Goal: Task Accomplishment & Management: Complete application form

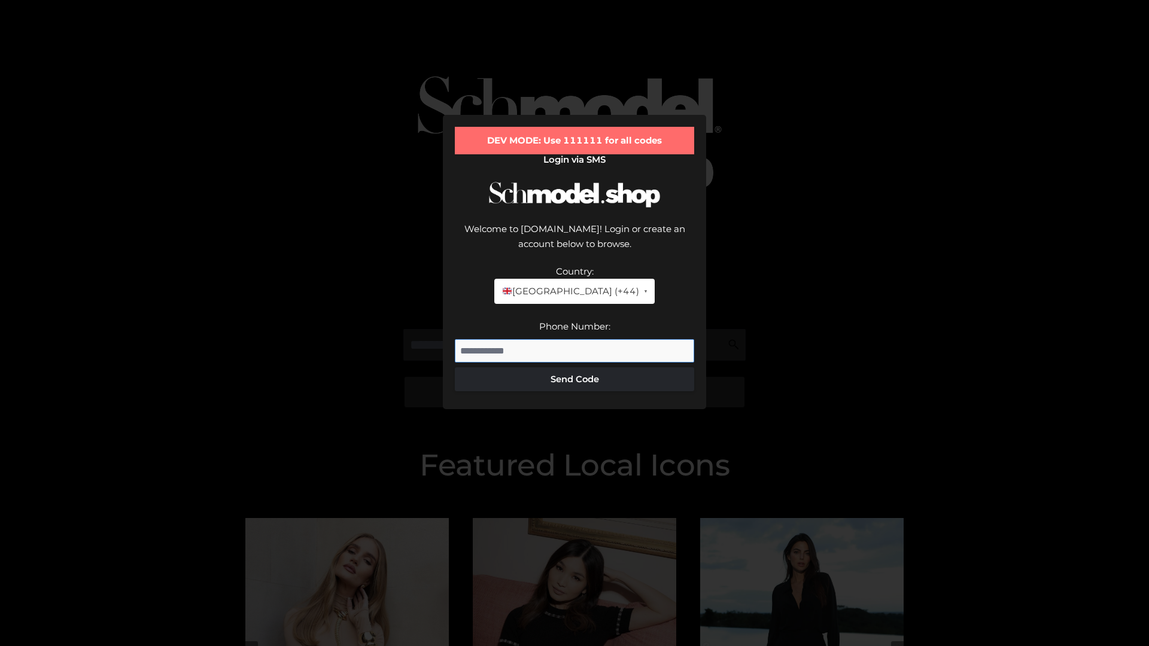
click at [574, 339] on input "Phone Number:" at bounding box center [574, 351] width 239 height 24
type input "**********"
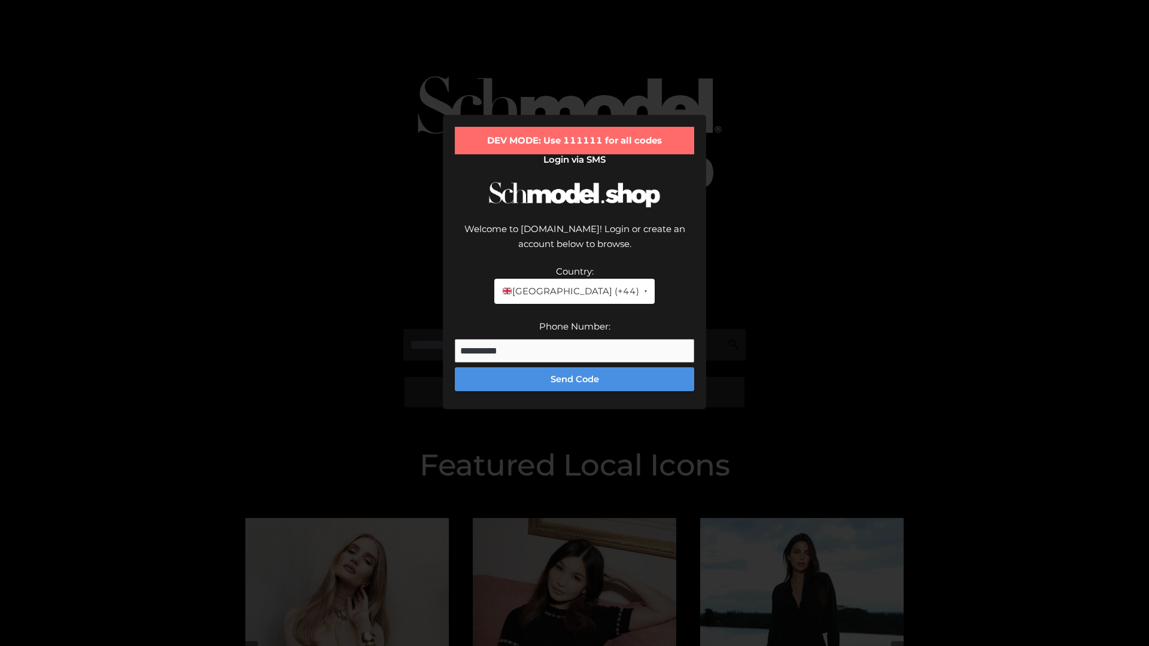
click at [574, 367] on button "Send Code" at bounding box center [574, 379] width 239 height 24
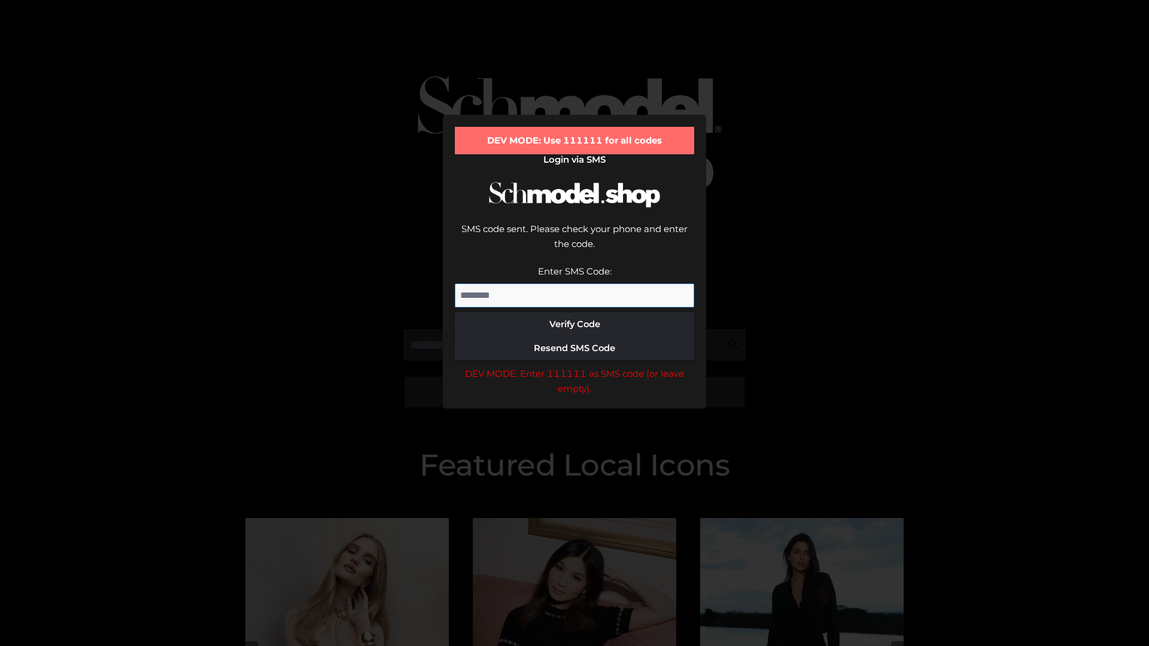
click at [574, 284] on input "Enter SMS Code:" at bounding box center [574, 296] width 239 height 24
type input "******"
click at [574, 312] on button "Verify Code" at bounding box center [574, 324] width 239 height 24
click at [574, 366] on div "DEV MODE: Enter 111111 as SMS code (or leave empty)." at bounding box center [574, 381] width 239 height 31
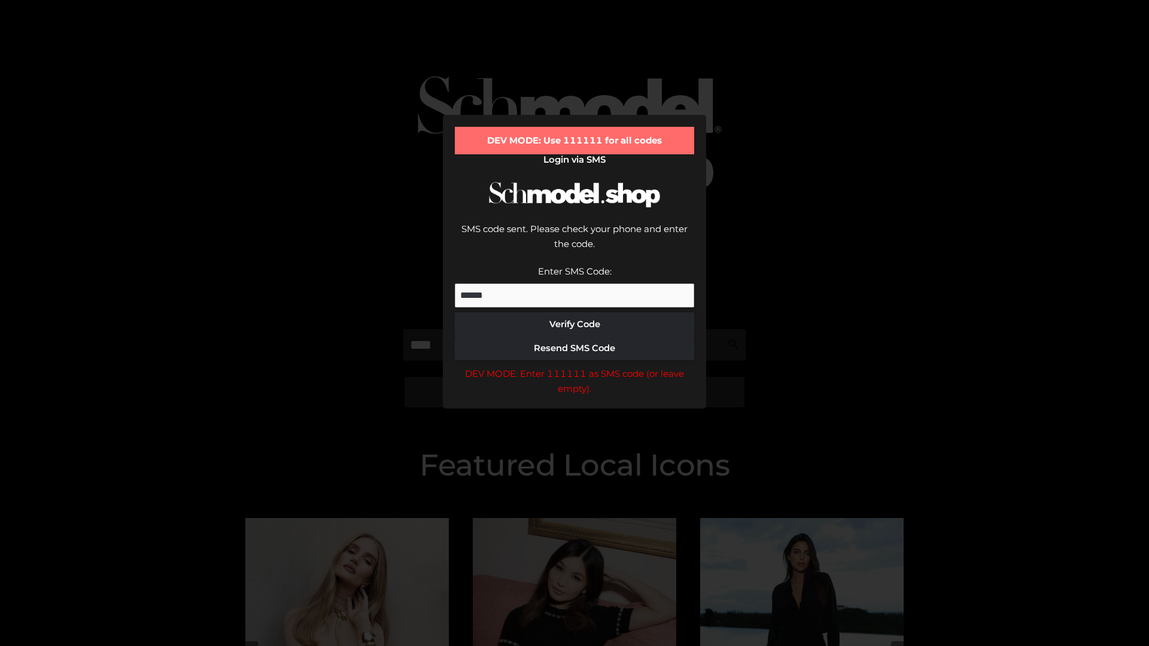
click at [574, 366] on div "DEV MODE: Enter 111111 as SMS code (or leave empty)." at bounding box center [574, 381] width 239 height 31
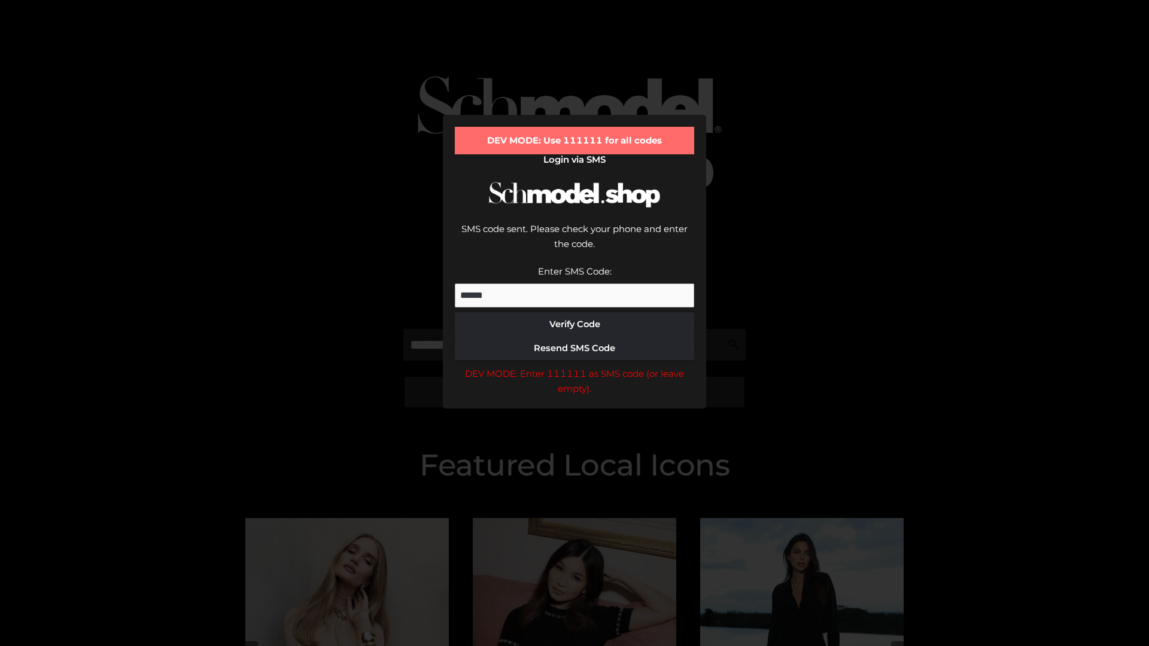
click at [574, 366] on div "DEV MODE: Enter 111111 as SMS code (or leave empty)." at bounding box center [574, 381] width 239 height 31
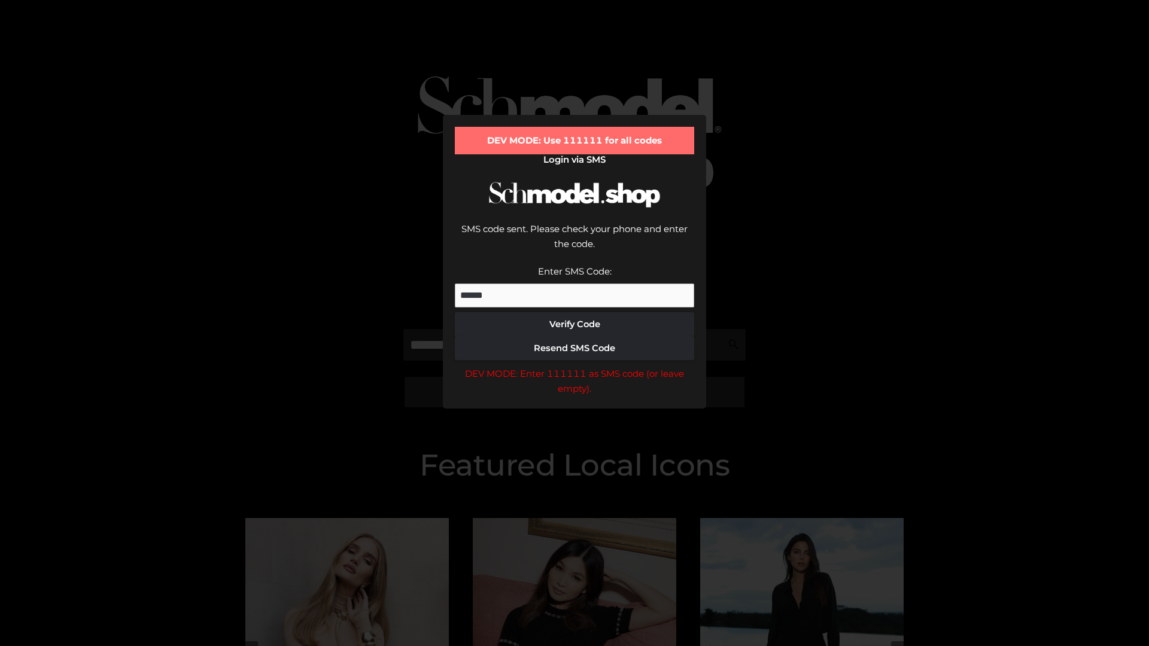
click at [574, 366] on div "DEV MODE: Enter 111111 as SMS code (or leave empty)." at bounding box center [574, 381] width 239 height 31
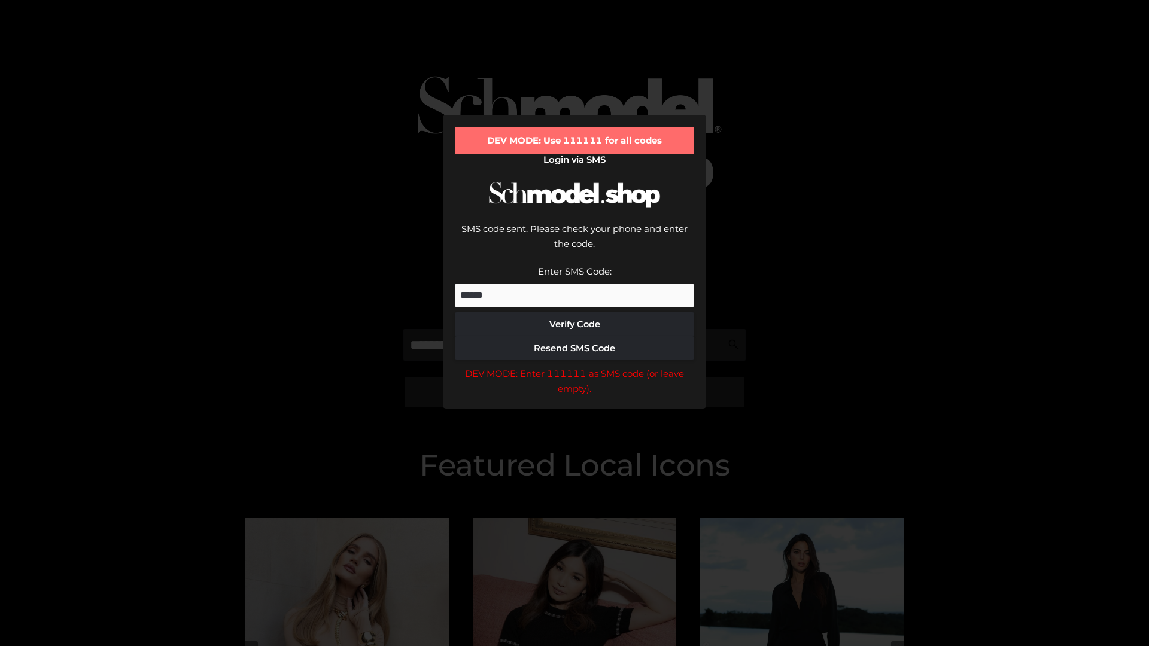
click at [574, 366] on div "DEV MODE: Enter 111111 as SMS code (or leave empty)." at bounding box center [574, 381] width 239 height 31
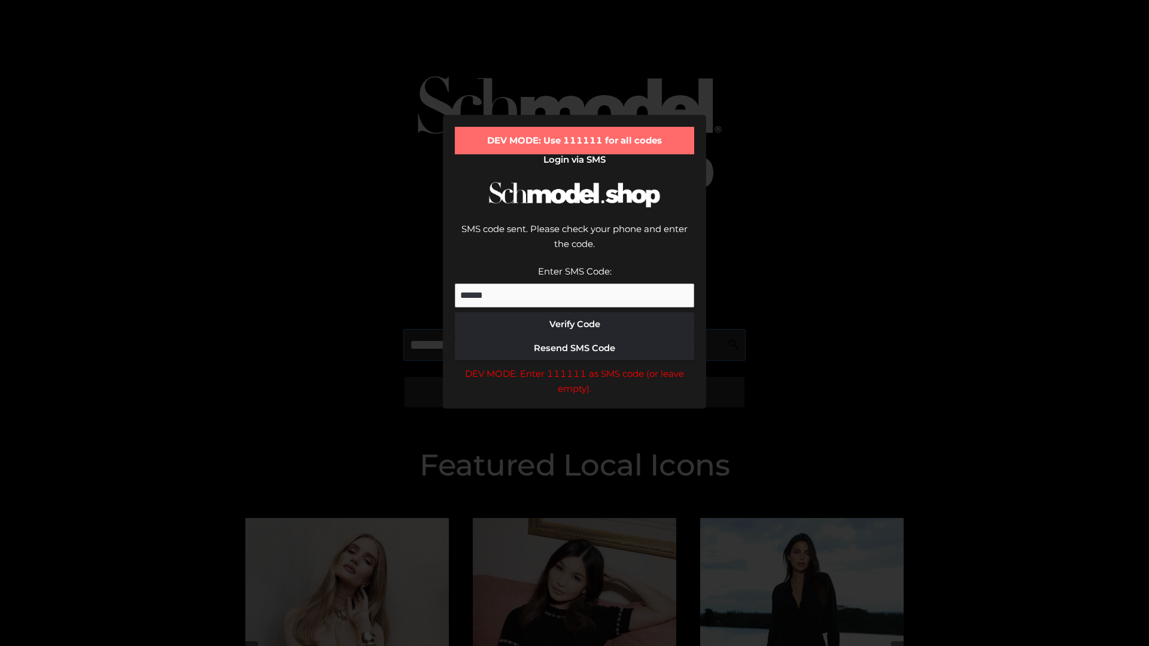
scroll to position [0, 1]
click at [574, 366] on div "DEV MODE: Enter 111111 as SMS code (or leave empty)." at bounding box center [574, 381] width 239 height 31
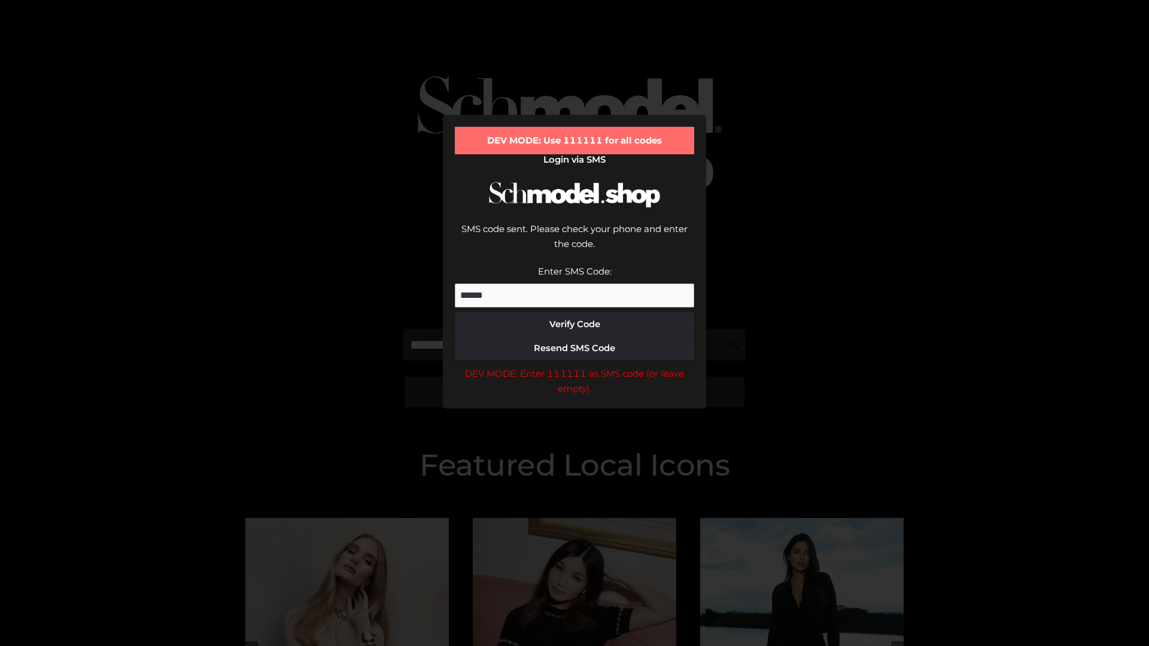
click at [574, 366] on div "DEV MODE: Enter 111111 as SMS code (or leave empty)." at bounding box center [574, 381] width 239 height 31
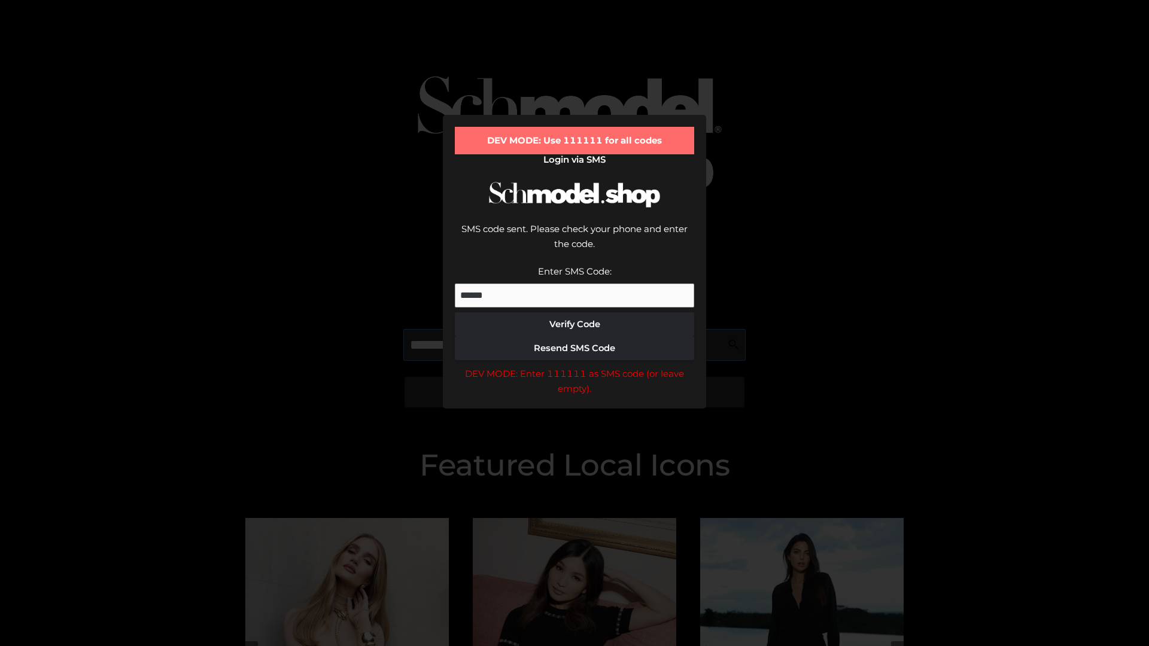
scroll to position [0, 73]
click at [574, 366] on div "DEV MODE: Enter 111111 as SMS code (or leave empty)." at bounding box center [574, 381] width 239 height 31
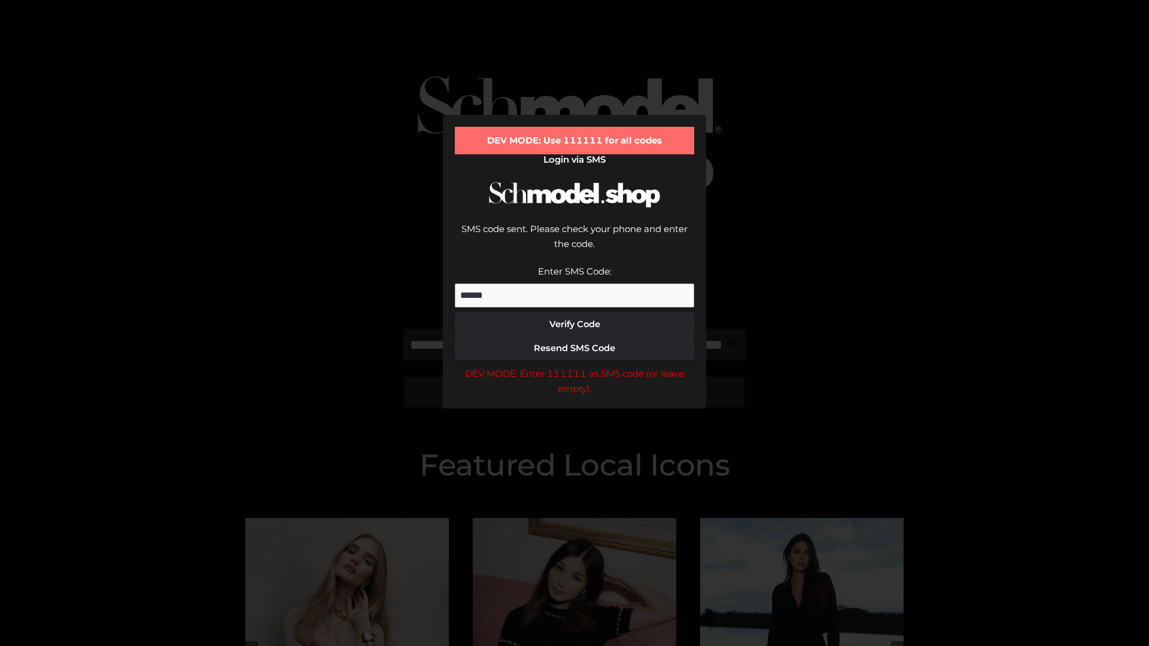
click at [574, 366] on div "DEV MODE: Enter 111111 as SMS code (or leave empty)." at bounding box center [574, 381] width 239 height 31
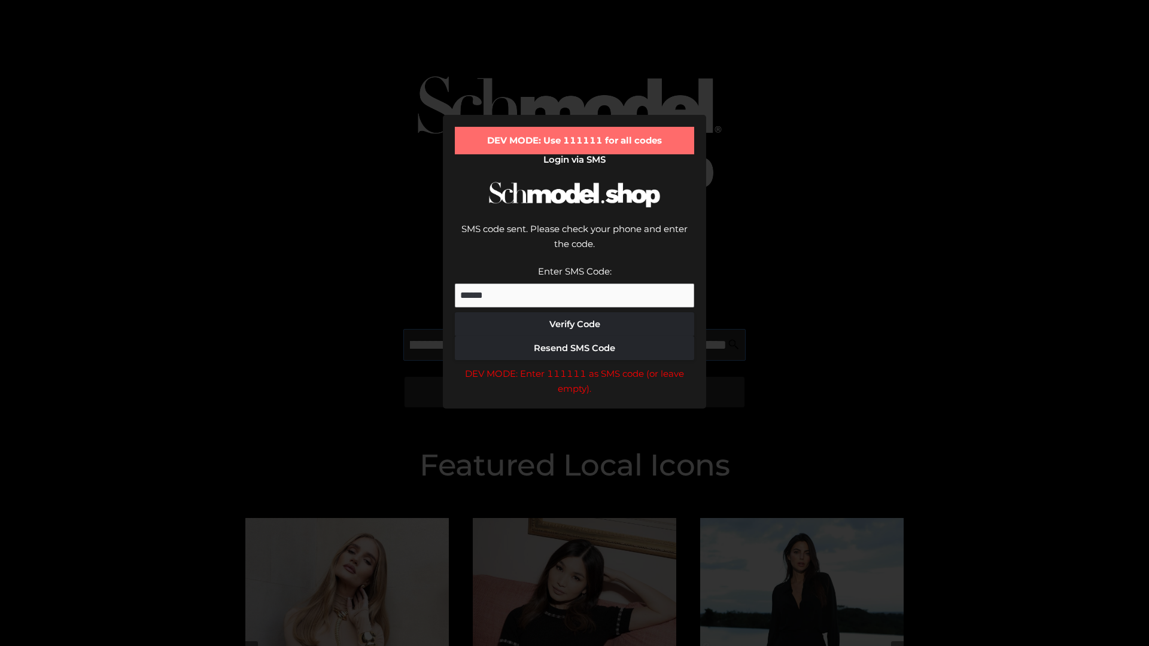
scroll to position [0, 148]
click at [574, 366] on div "DEV MODE: Enter 111111 as SMS code (or leave empty)." at bounding box center [574, 381] width 239 height 31
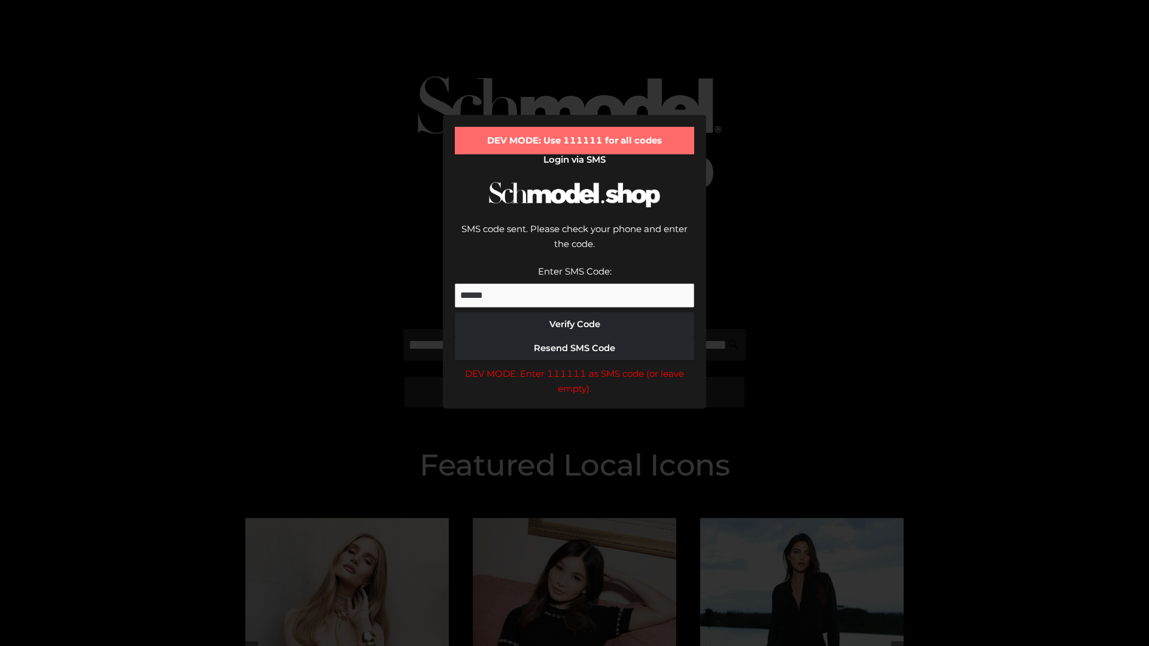
click at [574, 366] on div "DEV MODE: Enter 111111 as SMS code (or leave empty)." at bounding box center [574, 381] width 239 height 31
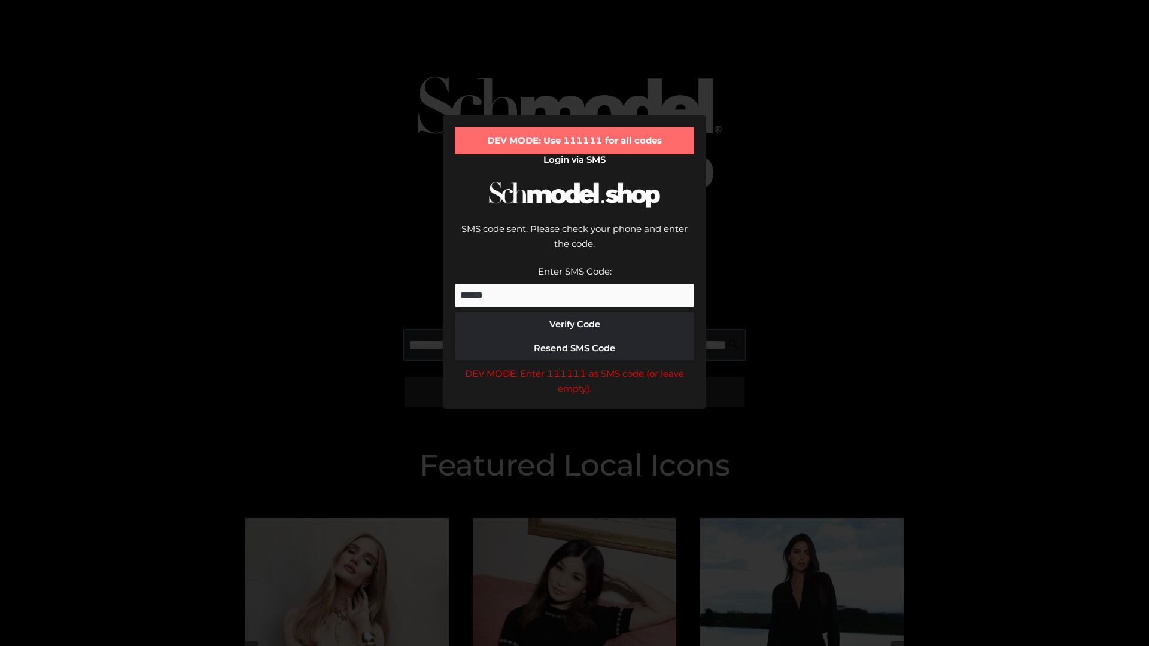
scroll to position [0, 217]
click at [574, 366] on div "DEV MODE: Enter 111111 as SMS code (or leave empty)." at bounding box center [574, 381] width 239 height 31
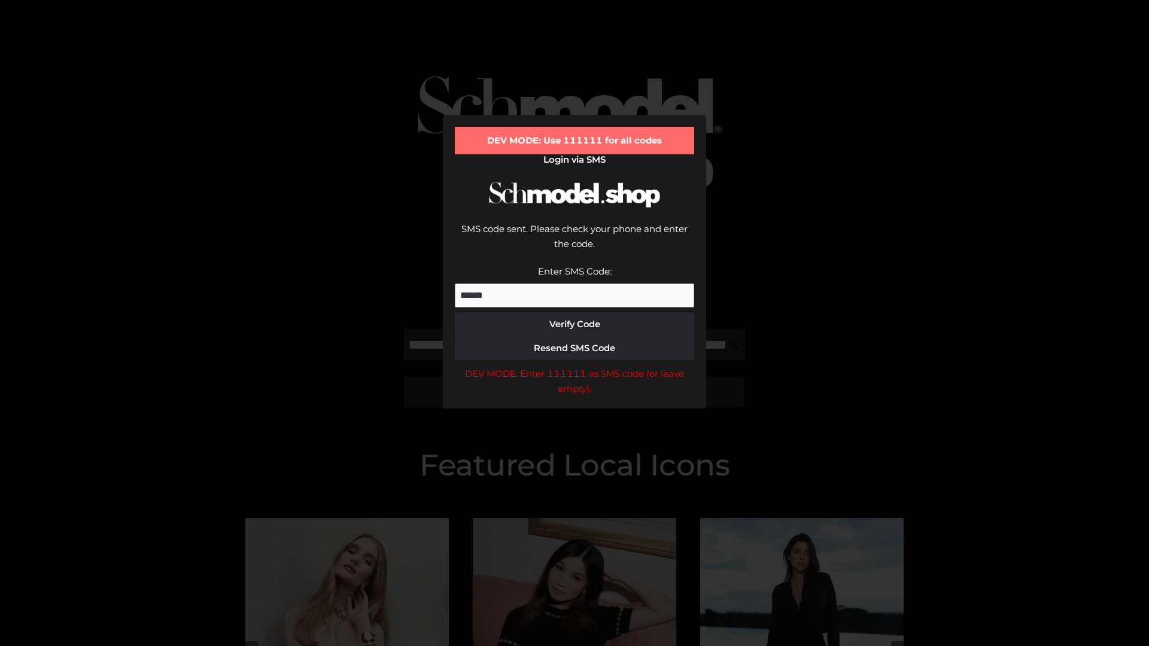
click at [574, 366] on div "DEV MODE: Enter 111111 as SMS code (or leave empty)." at bounding box center [574, 381] width 239 height 31
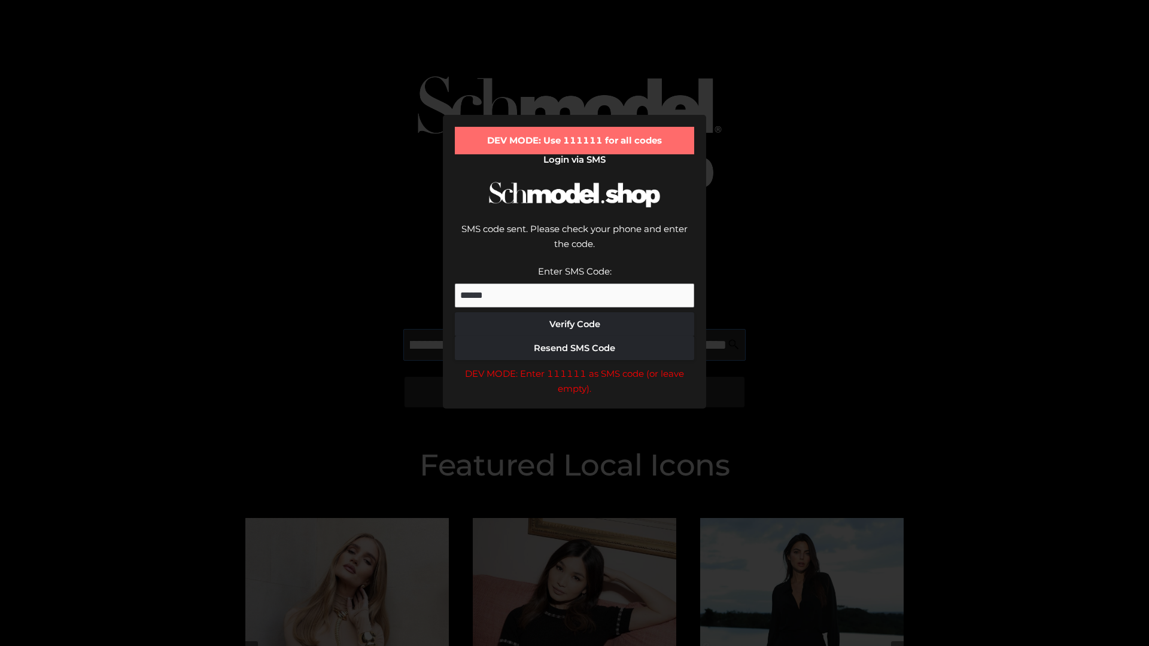
scroll to position [0, 290]
click at [574, 366] on div "DEV MODE: Enter 111111 as SMS code (or leave empty)." at bounding box center [574, 381] width 239 height 31
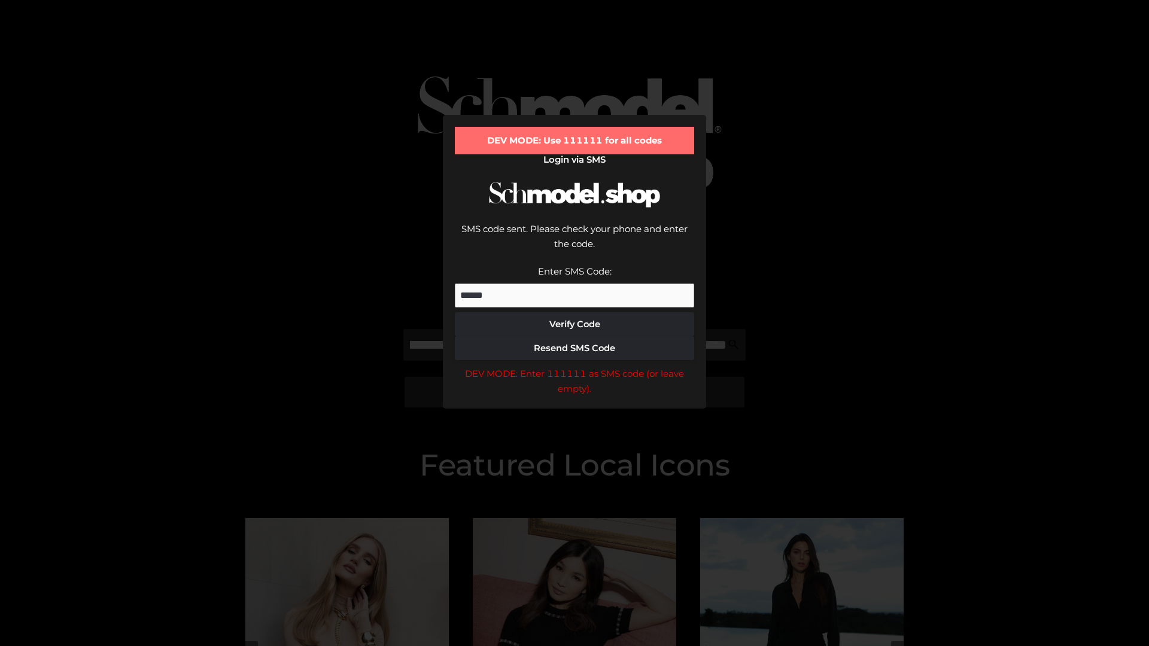
click at [574, 366] on div "DEV MODE: Enter 111111 as SMS code (or leave empty)." at bounding box center [574, 381] width 239 height 31
type input "**********"
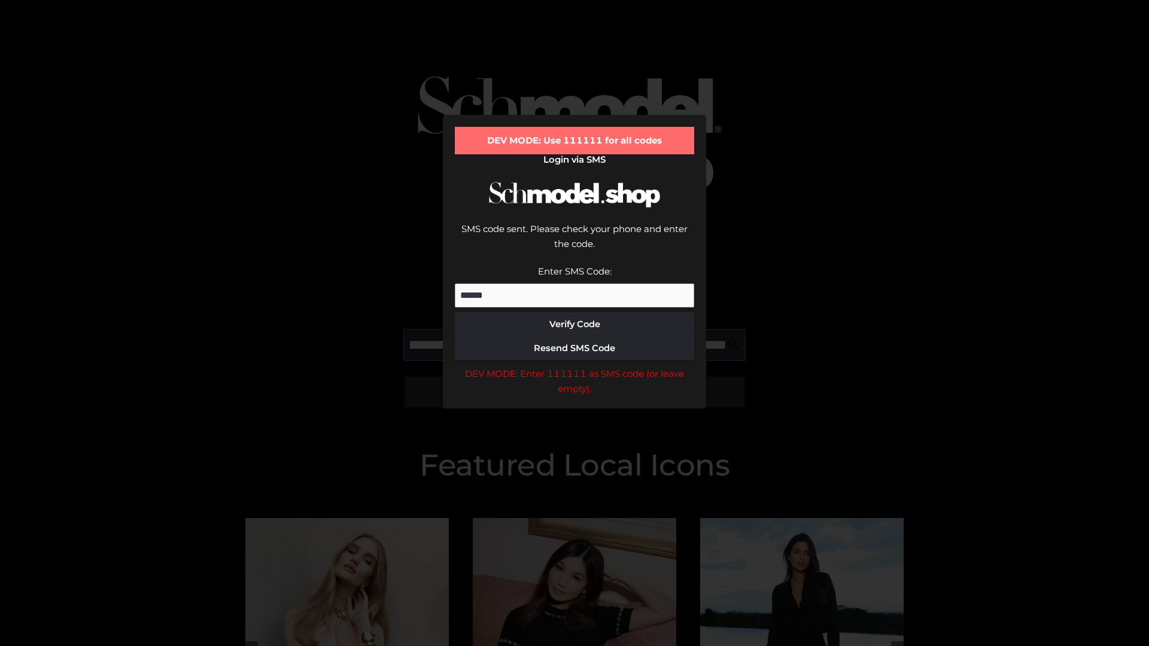
scroll to position [0, 347]
